Goal: Navigation & Orientation: Go to known website

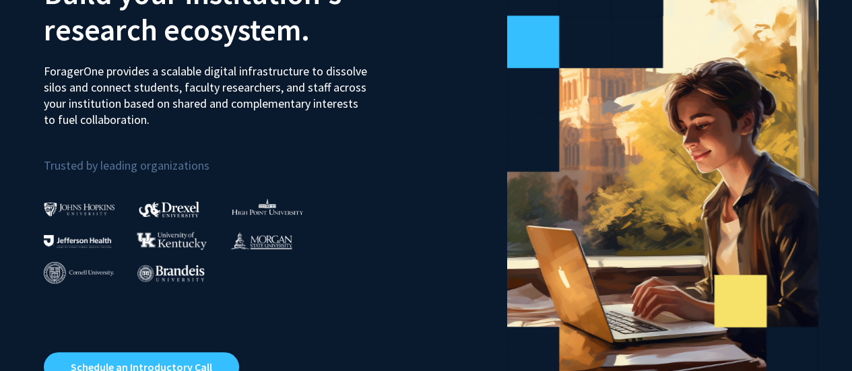
scroll to position [337, 0]
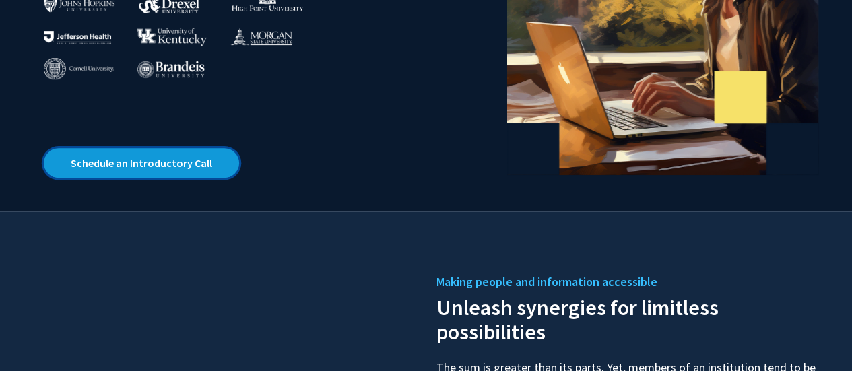
click at [158, 165] on link "Schedule an Introductory Call" at bounding box center [141, 163] width 195 height 30
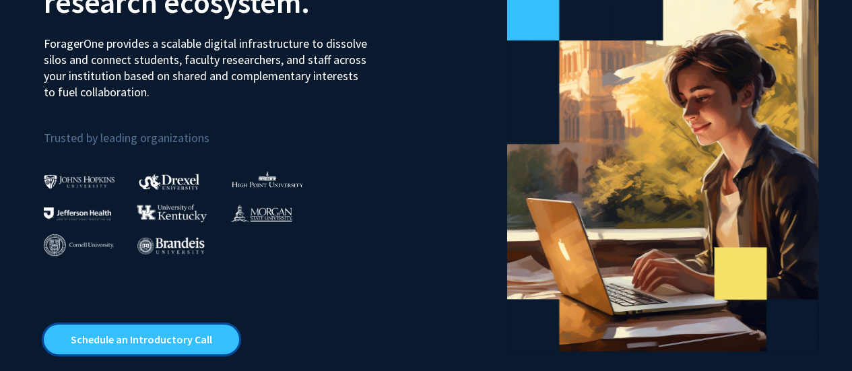
scroll to position [0, 0]
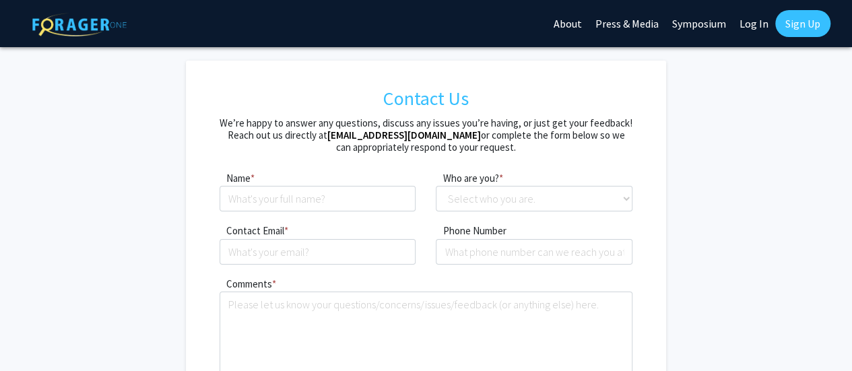
click at [707, 26] on link "Symposium" at bounding box center [699, 23] width 67 height 47
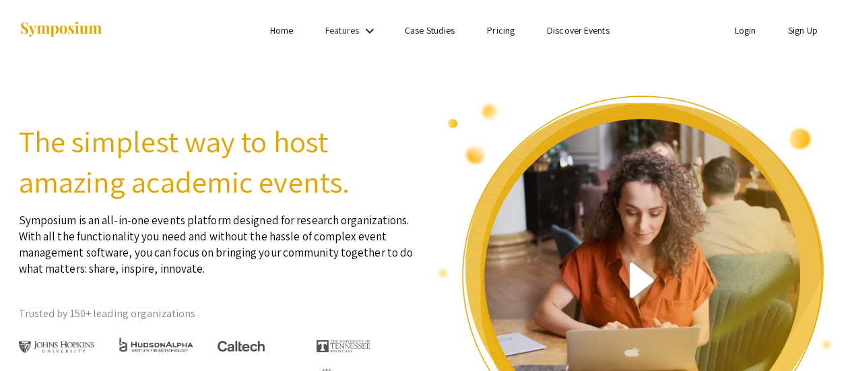
click at [370, 26] on mat-icon "keyboard_arrow_down" at bounding box center [370, 31] width 16 height 16
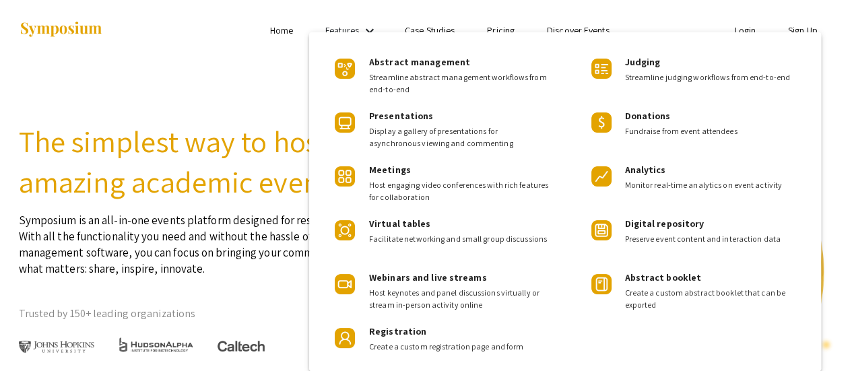
drag, startPoint x: 245, startPoint y: 45, endPoint x: 251, endPoint y: 40, distance: 8.2
click at [248, 43] on div at bounding box center [426, 185] width 852 height 371
